Goal: Information Seeking & Learning: Find specific fact

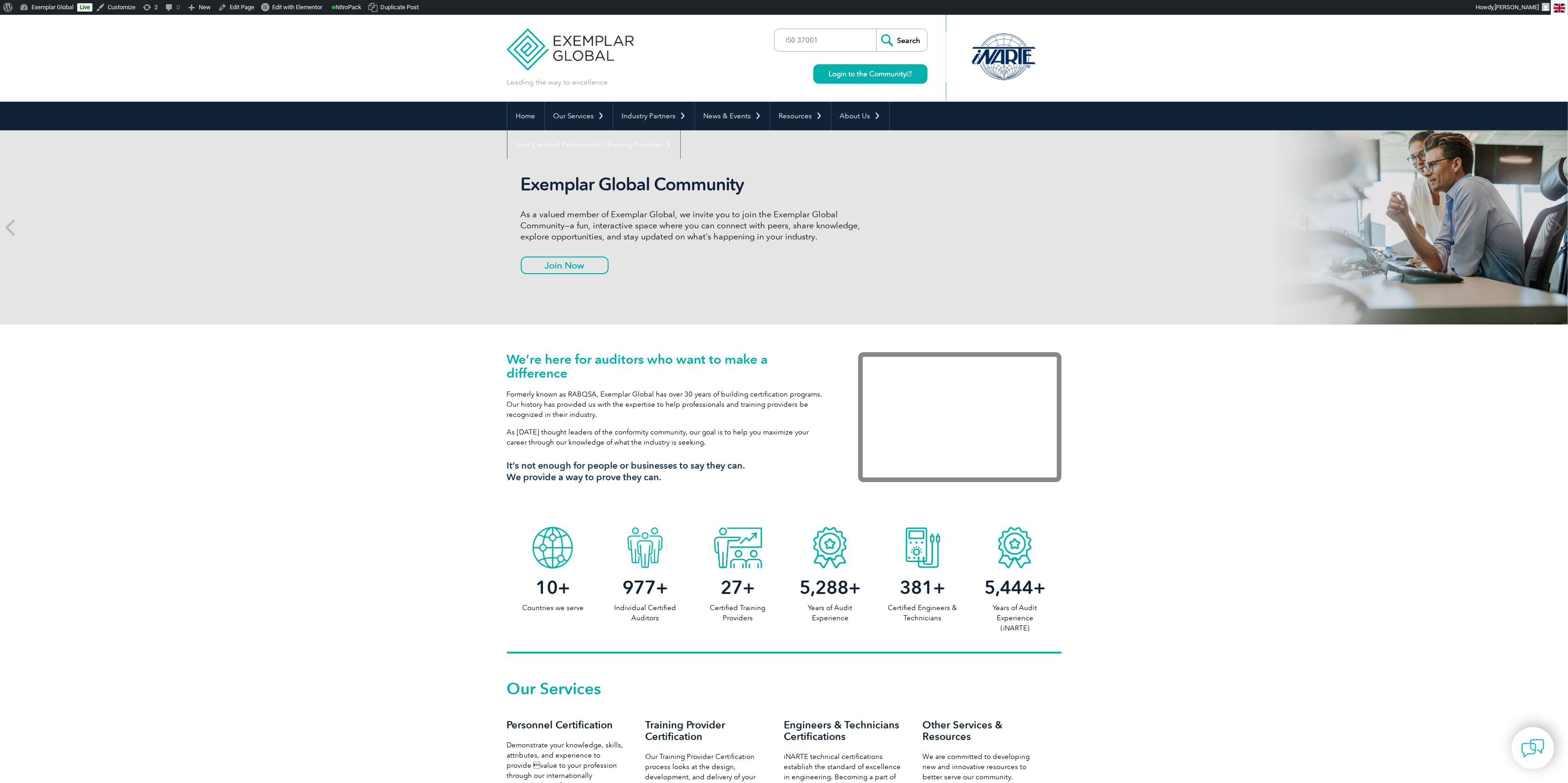
type input "IS0 37001"
click at [876, 29] on input "Search" at bounding box center [901, 40] width 51 height 22
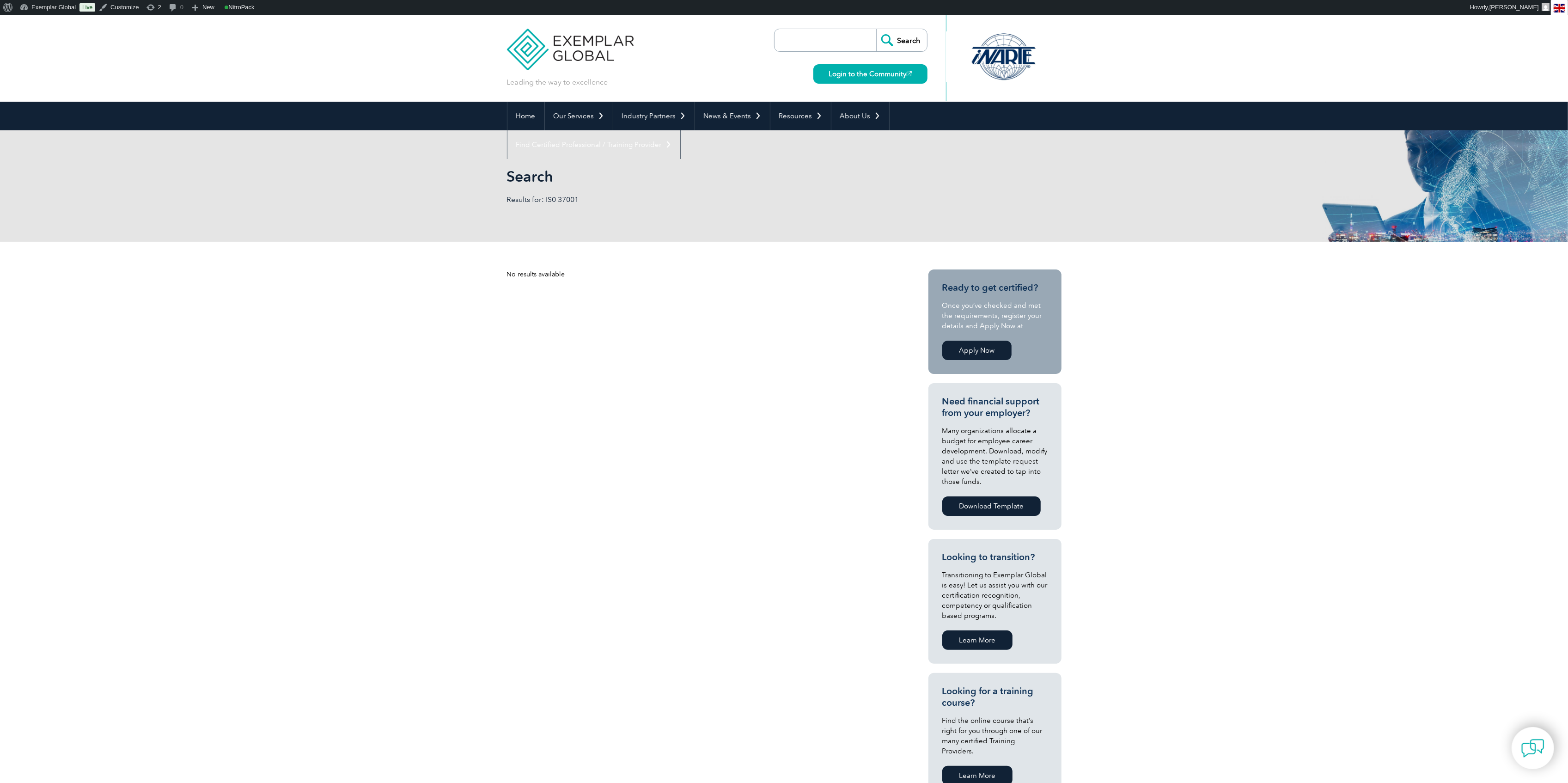
click at [541, 287] on div "No results available Ready to get certified? Once you’ve checked and met the re…" at bounding box center [784, 541] width 554 height 599
click at [838, 50] on input "search" at bounding box center [828, 40] width 97 height 22
click at [807, 54] on div "Search Login to the Community" at bounding box center [851, 58] width 153 height 87
click at [807, 46] on input "search" at bounding box center [828, 40] width 97 height 22
paste input "ISO 37301"
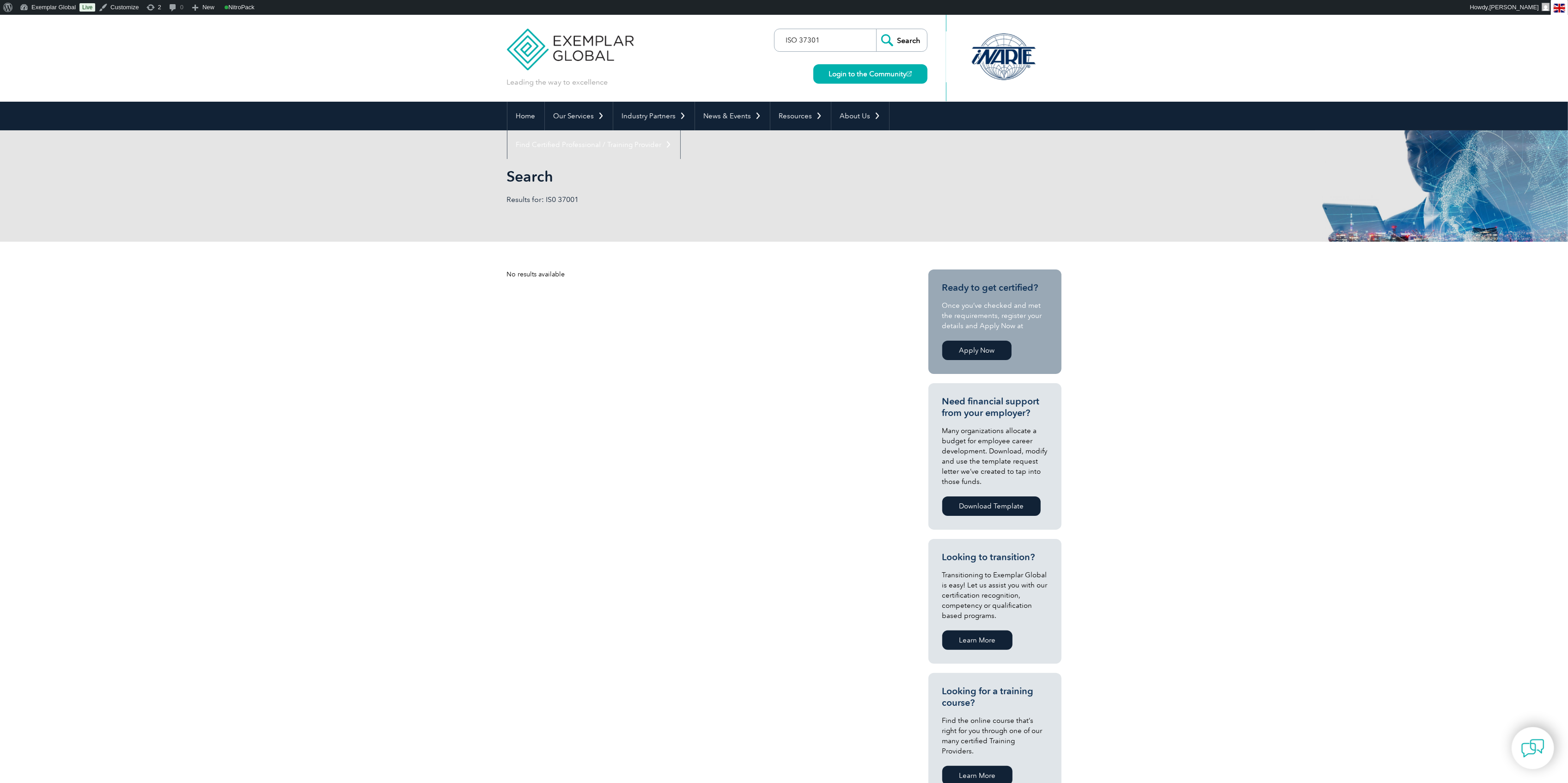
type input "ISO 37301"
click at [876, 29] on input "Search" at bounding box center [901, 40] width 51 height 22
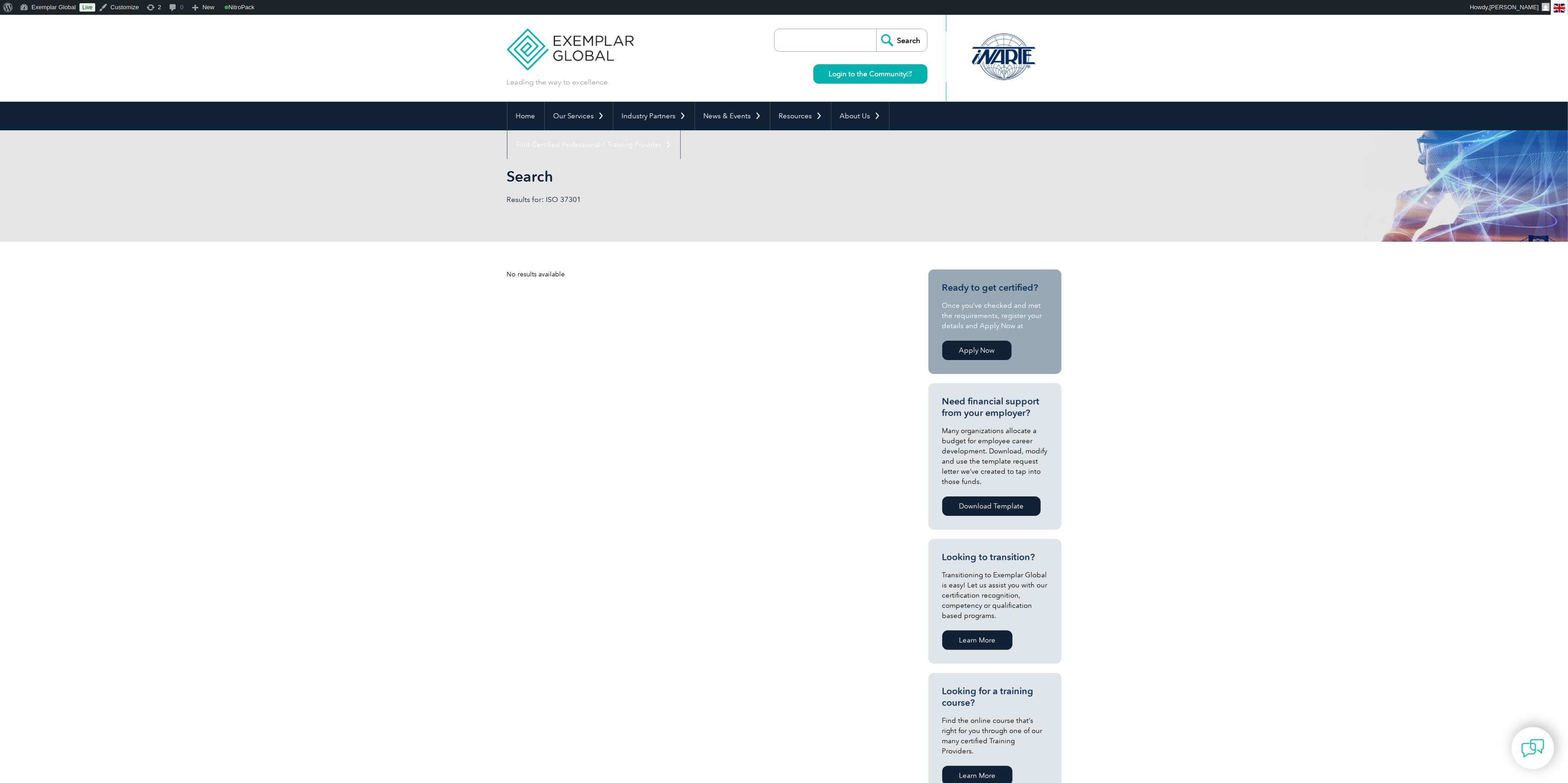
click at [613, 191] on div "Search Results for: ISO 37301" at bounding box center [784, 185] width 554 height 111
drag, startPoint x: 592, startPoint y: 236, endPoint x: 607, endPoint y: 309, distance: 74.5
click at [607, 309] on body "BACK TO TOP Leading the way to excellence Search" at bounding box center [784, 610] width 1568 height 1191
click at [607, 309] on div "No results available Ready to get certified? Once you’ve checked and met the re…" at bounding box center [784, 541] width 554 height 599
